Goal: Information Seeking & Learning: Learn about a topic

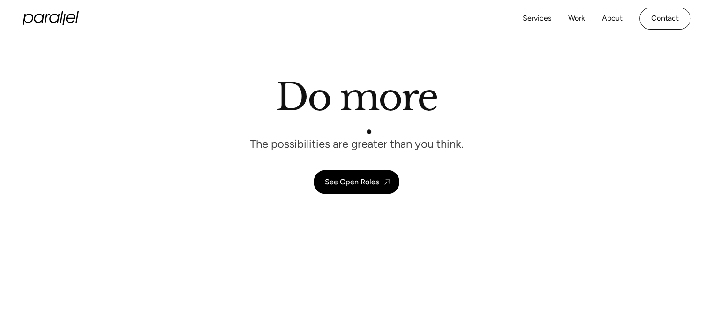
scroll to position [28, 0]
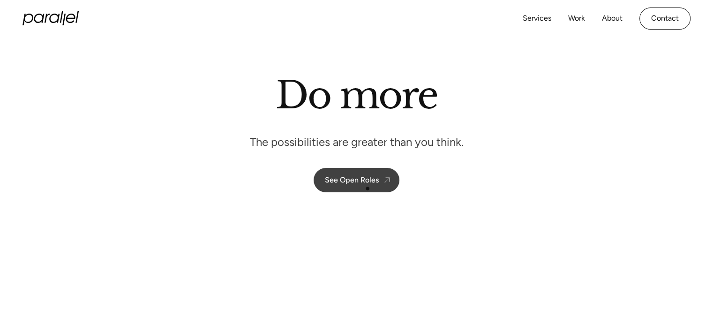
click at [367, 188] on link "See Open Roles" at bounding box center [357, 180] width 86 height 24
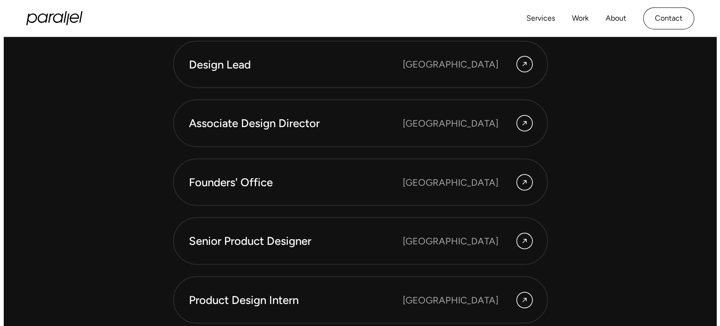
scroll to position [2579, 0]
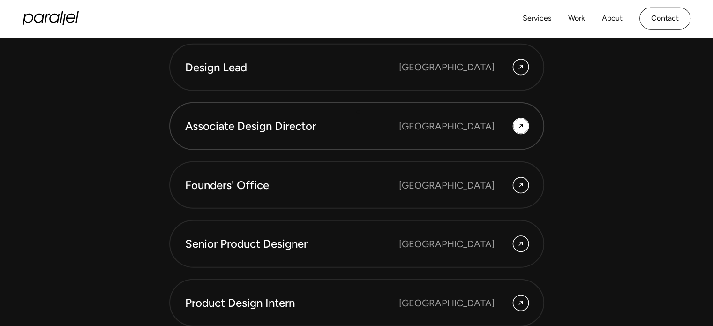
click at [358, 112] on link "Associate Design Director Bangalore" at bounding box center [356, 126] width 375 height 48
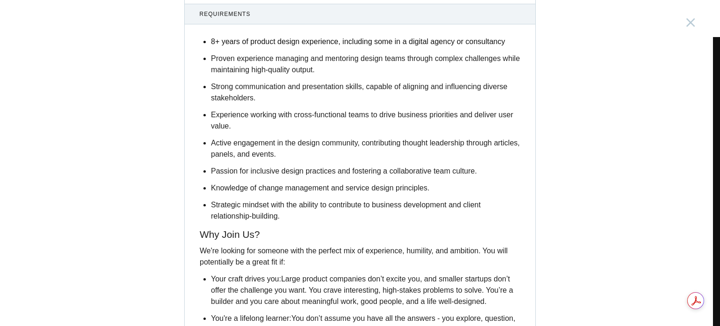
scroll to position [1228, 0]
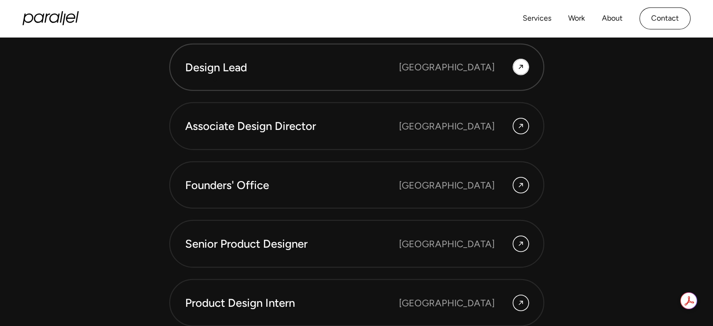
click at [215, 79] on link "Design Lead Bangalore" at bounding box center [356, 68] width 375 height 48
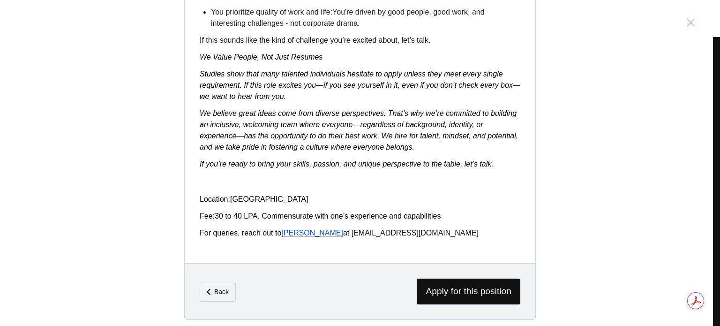
scroll to position [1523, 0]
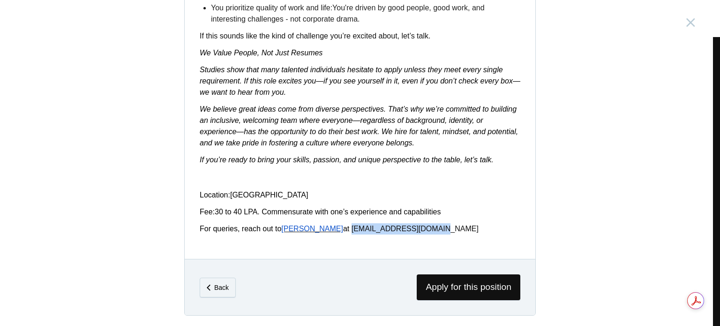
drag, startPoint x: 317, startPoint y: 227, endPoint x: 412, endPoint y: 217, distance: 96.2
click at [401, 228] on p "For queries, reach out to Apoorva at careers@parallelhq.com" at bounding box center [360, 228] width 321 height 11
click at [384, 232] on link "careers@parallelhq.com" at bounding box center [414, 228] width 127 height 8
click at [486, 215] on p "Fee: 30 to 40 LPA. Commensurate with one’s experience and capabilities" at bounding box center [360, 211] width 321 height 11
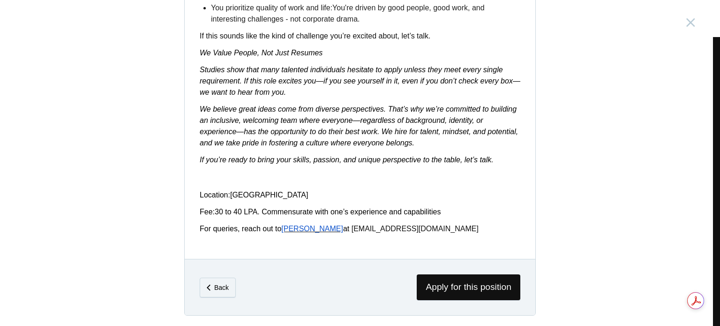
click at [299, 230] on span "Apoorva" at bounding box center [312, 228] width 62 height 8
drag, startPoint x: 402, startPoint y: 231, endPoint x: 319, endPoint y: 228, distance: 83.0
click at [319, 228] on p "For queries, reach out to Apoorva at careers@parallelhq.com" at bounding box center [360, 228] width 321 height 11
copy link "careers@parallelhq.com"
click at [204, 279] on span "Back" at bounding box center [218, 287] width 36 height 20
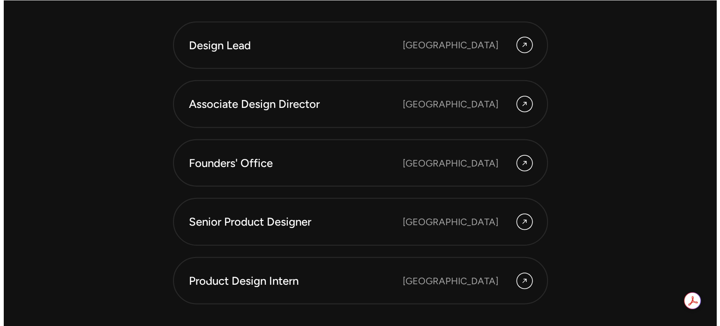
scroll to position [2641, 0]
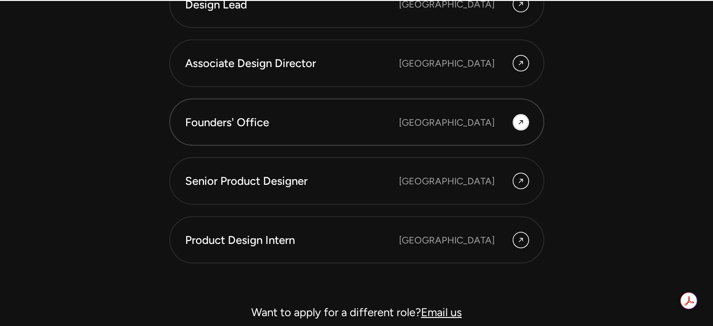
click at [256, 127] on div "Founders' Office" at bounding box center [292, 122] width 214 height 16
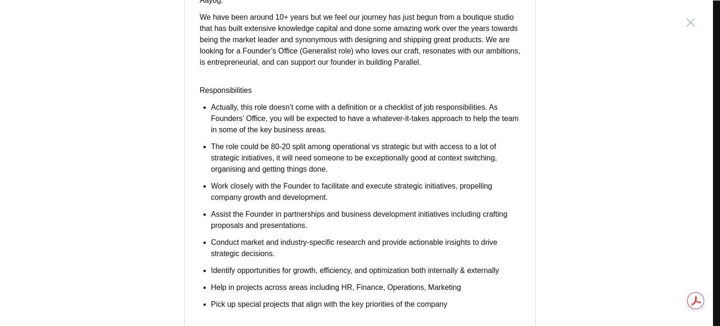
scroll to position [167, 0]
click at [256, 127] on p "Actually, this role doesn’t come with a definition or a checklist of job respon…" at bounding box center [365, 119] width 309 height 34
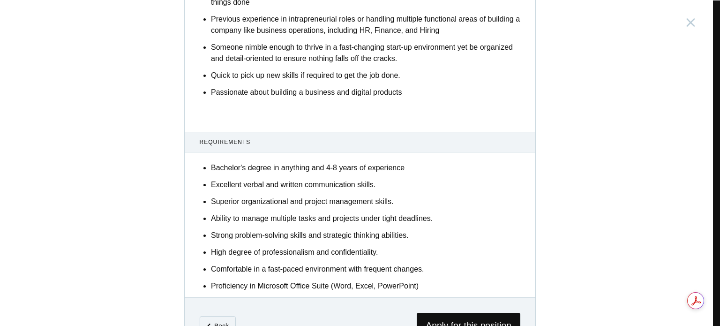
scroll to position [569, 0]
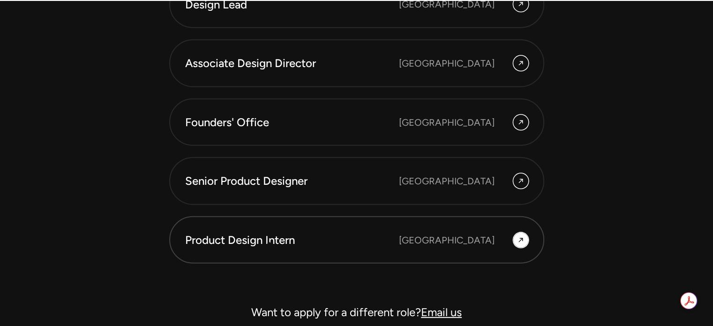
click at [269, 243] on div "Product Design Intern" at bounding box center [292, 240] width 214 height 16
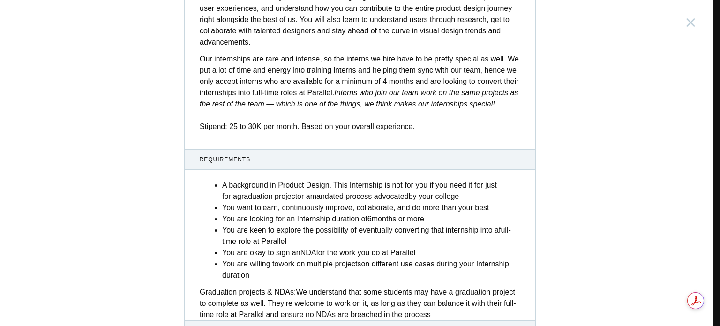
scroll to position [384, 0]
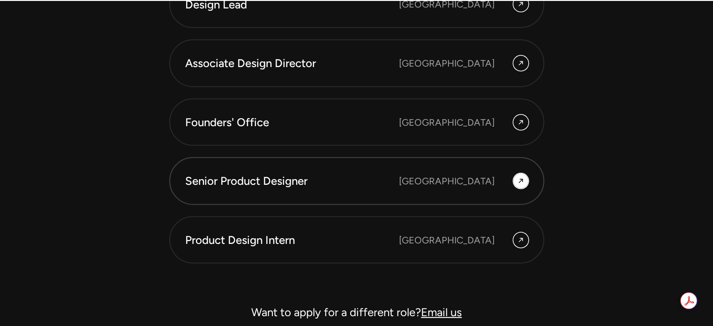
click at [277, 173] on div "Senior Product Designer" at bounding box center [292, 181] width 214 height 16
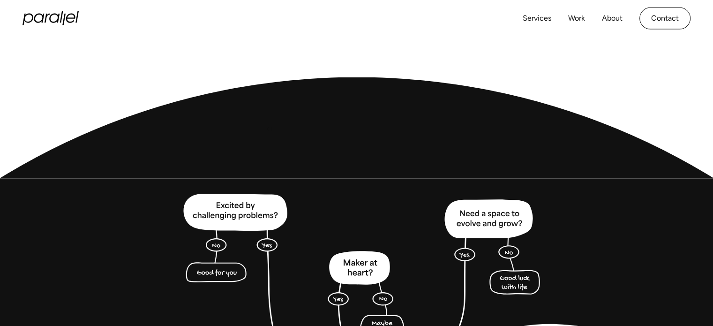
scroll to position [2079, 0]
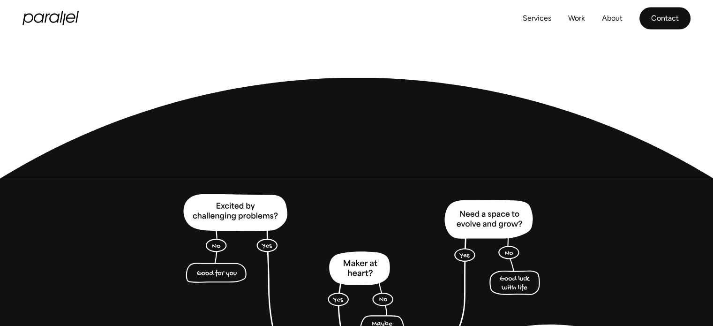
click at [664, 13] on link "Contact" at bounding box center [664, 18] width 51 height 22
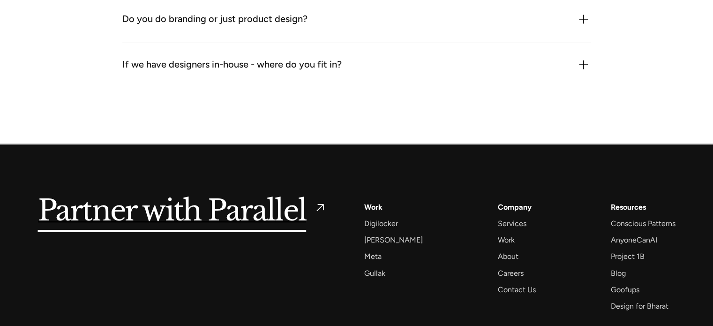
scroll to position [1280, 0]
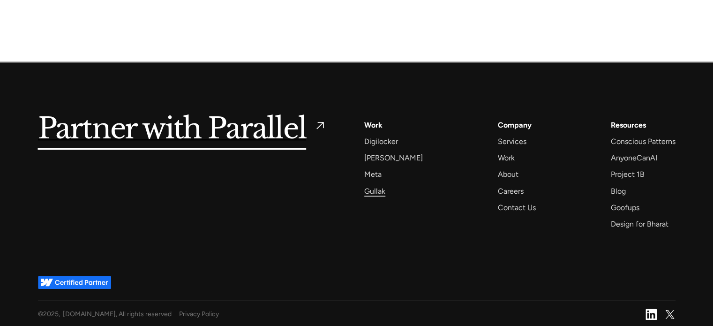
click at [382, 191] on div "Gullak" at bounding box center [374, 191] width 21 height 13
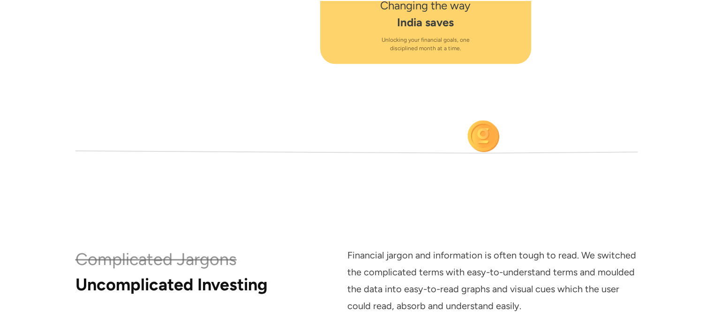
scroll to position [4615, 0]
